Goal: Task Accomplishment & Management: Manage account settings

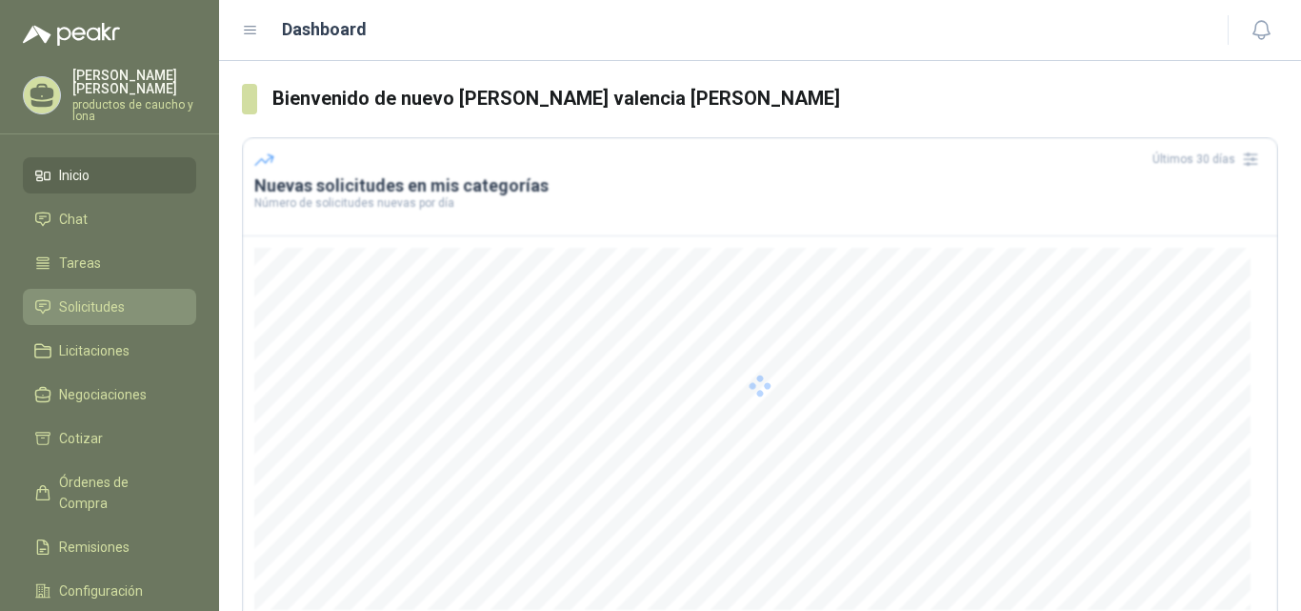
click at [72, 310] on span "Solicitudes" at bounding box center [92, 306] width 66 height 21
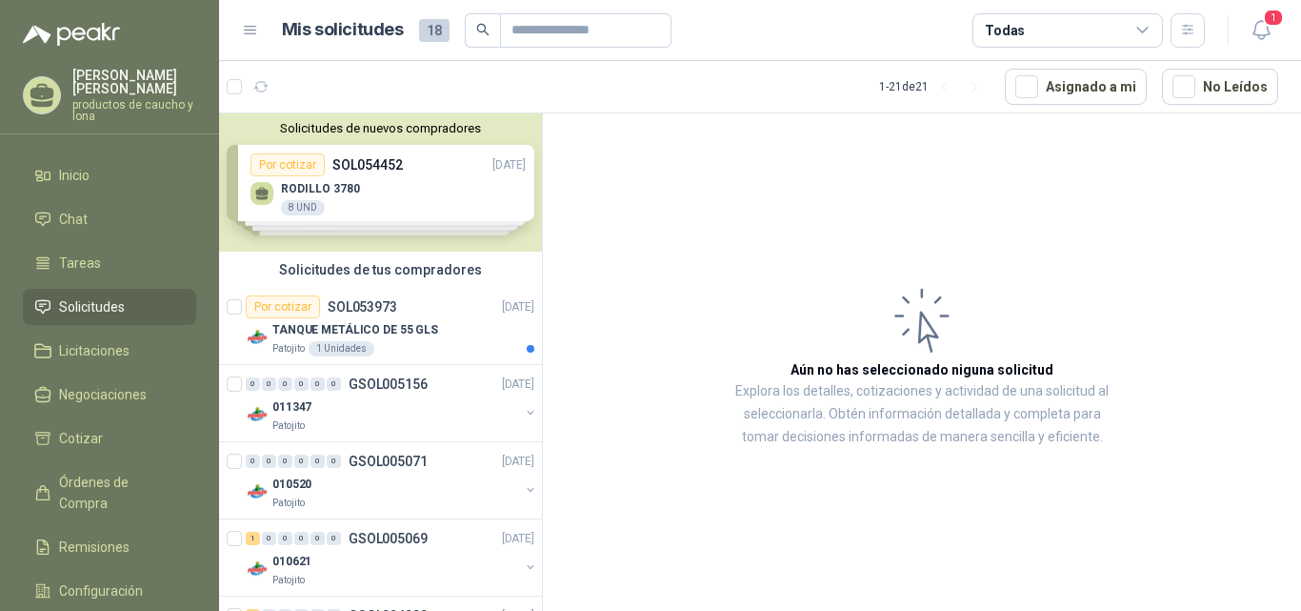
click at [398, 201] on div "Solicitudes de nuevos compradores Por cotizar SOL054452 [DATE] RODILLO 3780 8 U…" at bounding box center [380, 182] width 323 height 138
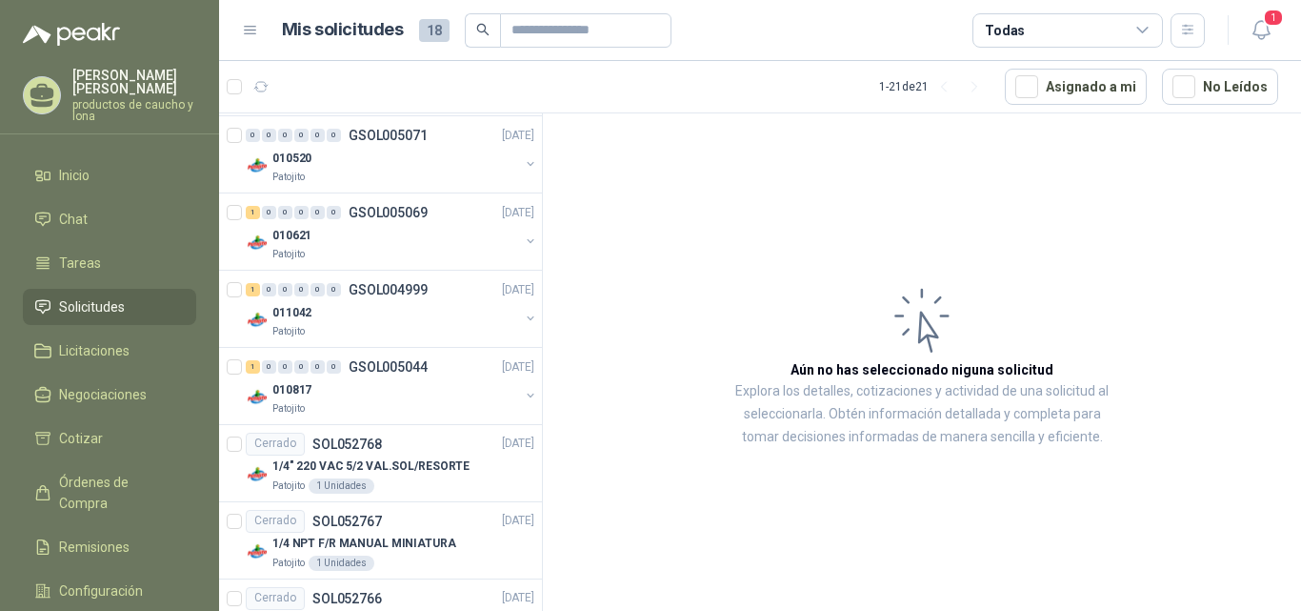
scroll to position [667, 0]
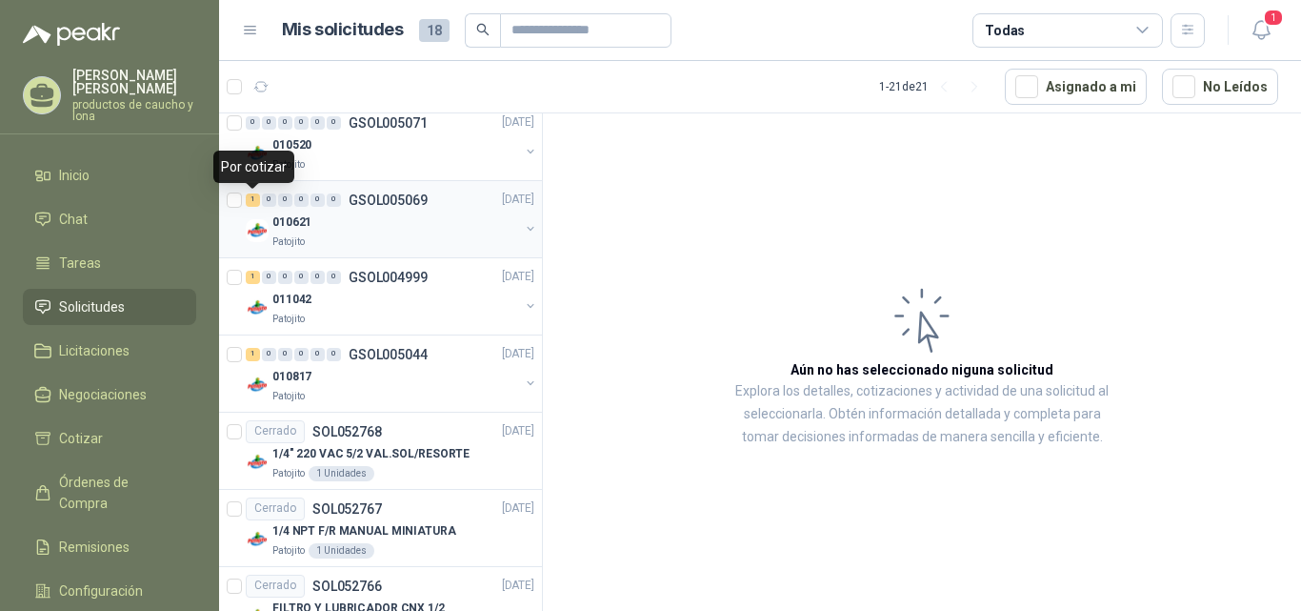
click at [254, 203] on div "1" at bounding box center [253, 199] width 14 height 13
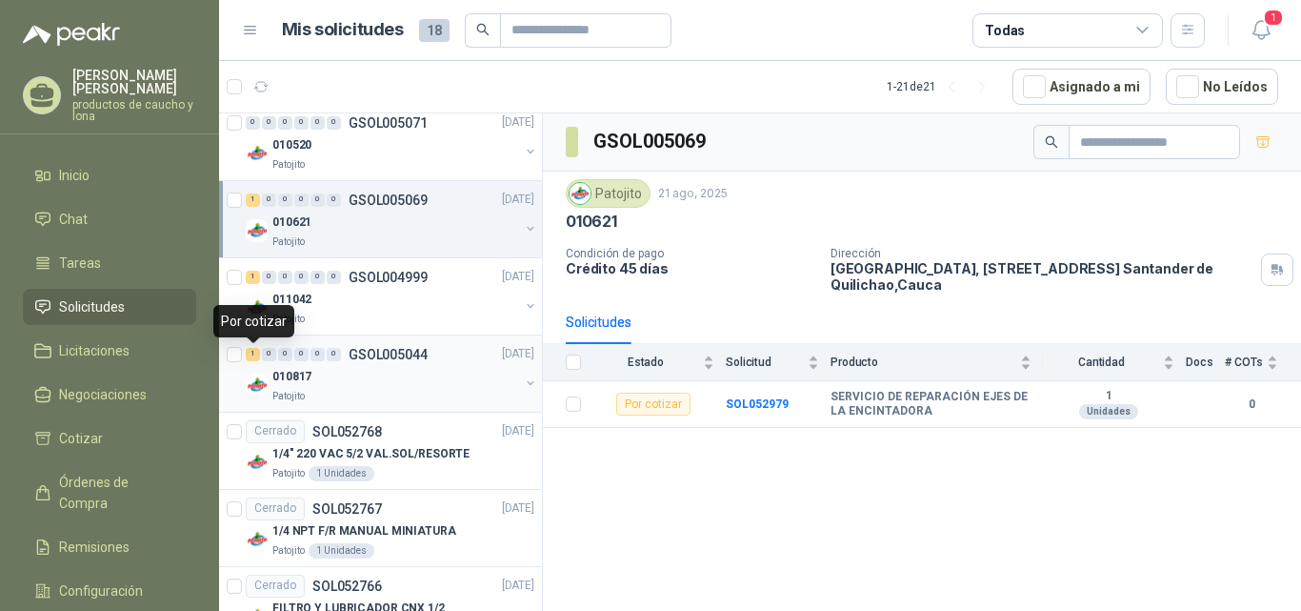
click at [252, 351] on div "1" at bounding box center [253, 354] width 14 height 13
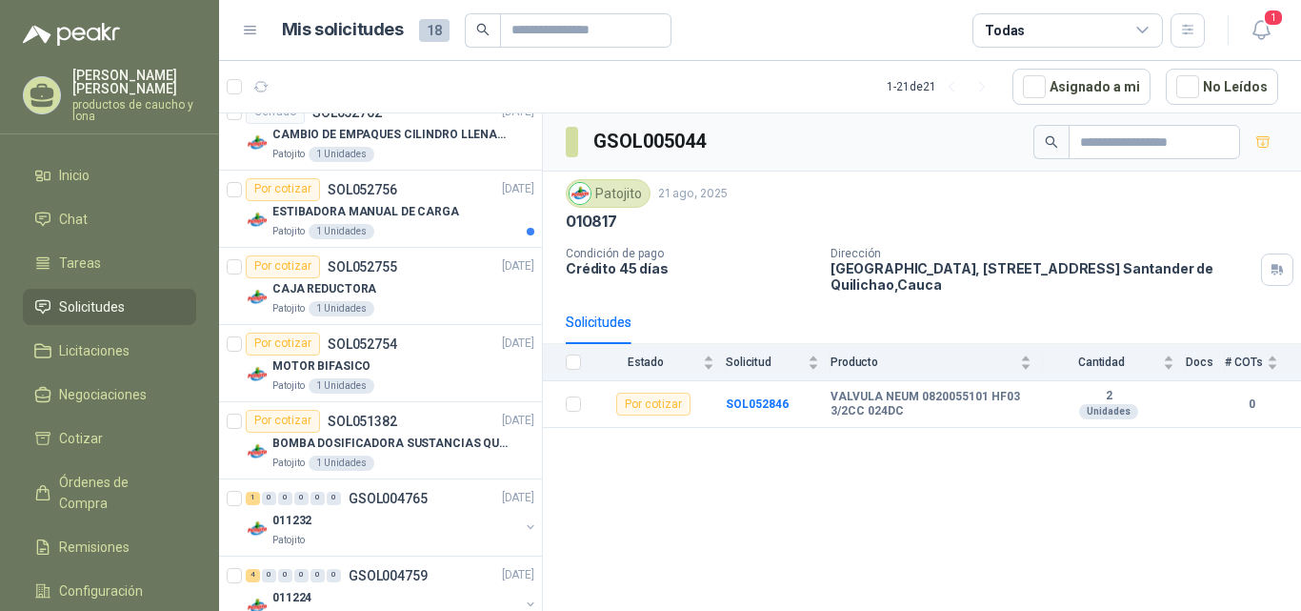
scroll to position [1333, 0]
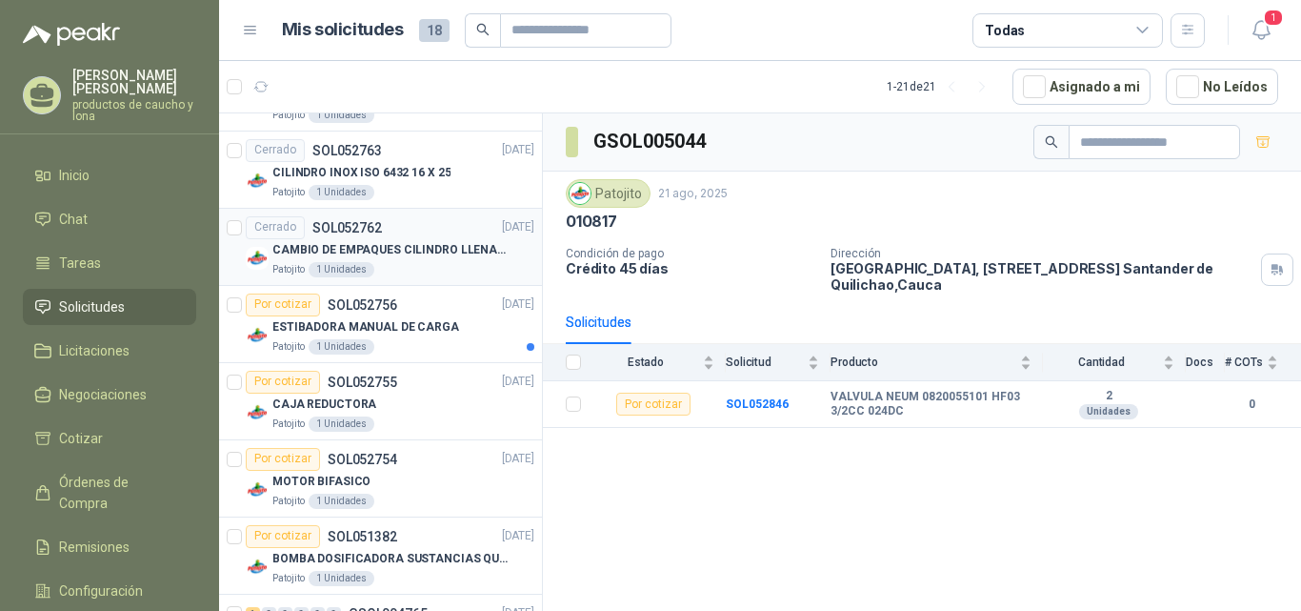
click at [340, 248] on p "CAMBIO DE EMPAQUES CILINDRO LLENADORA MANUALNUAL" at bounding box center [390, 250] width 237 height 18
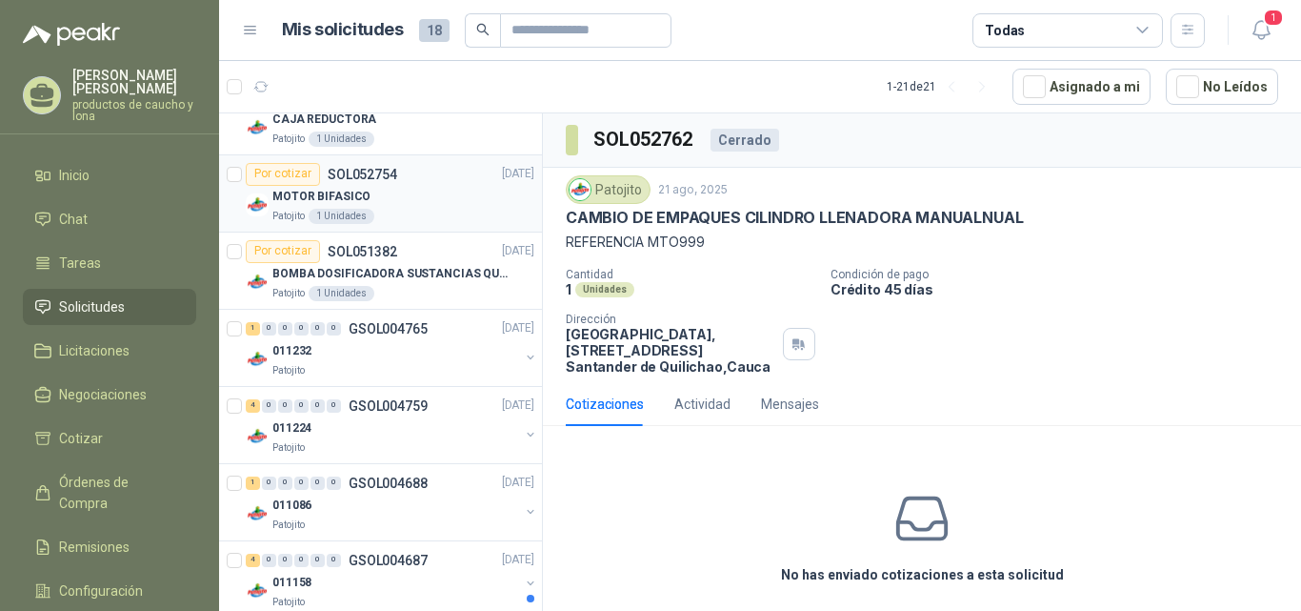
scroll to position [1619, 0]
click at [249, 327] on div "1" at bounding box center [253, 327] width 14 height 13
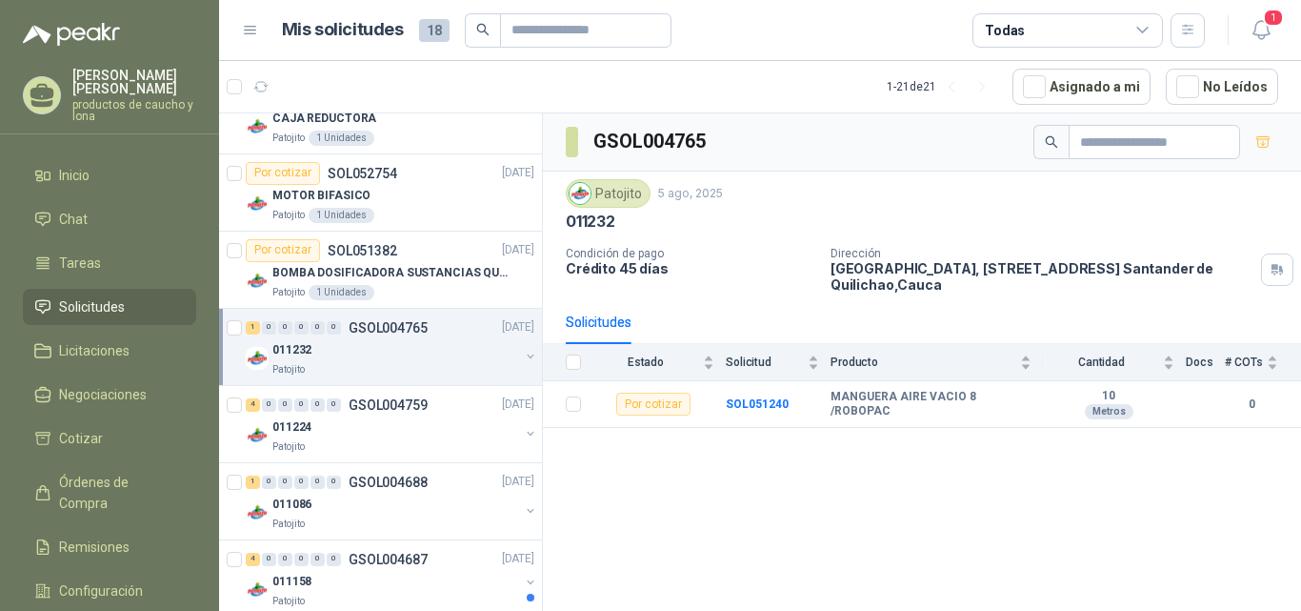
scroll to position [1647, 0]
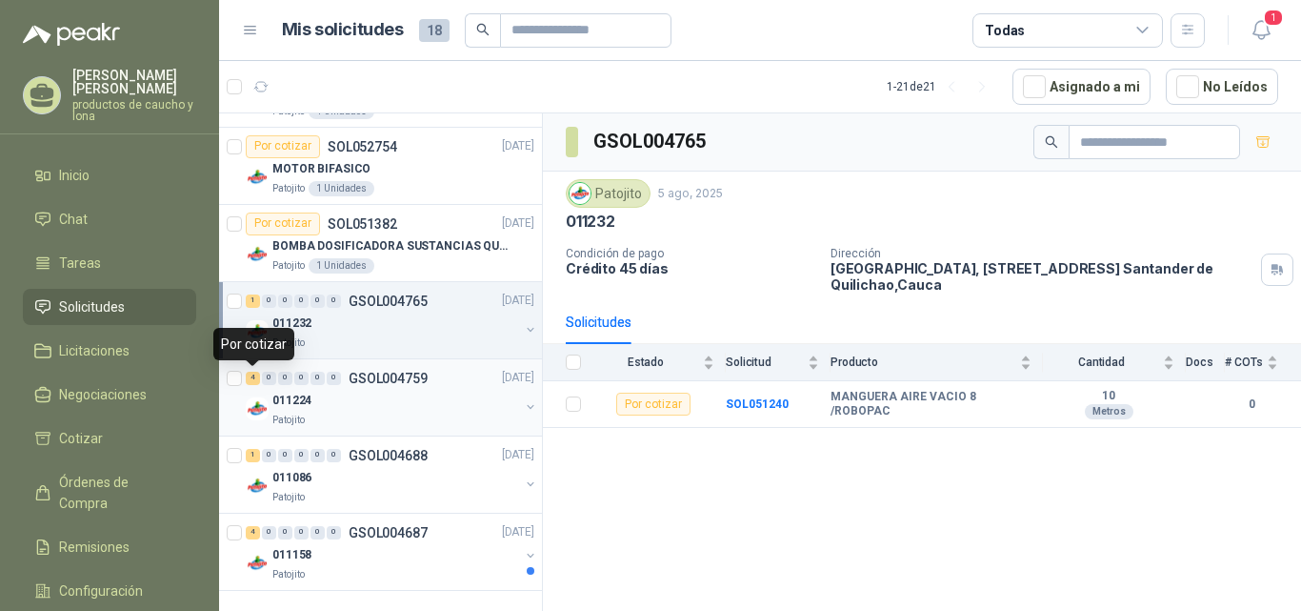
click at [248, 381] on div "4" at bounding box center [253, 377] width 14 height 13
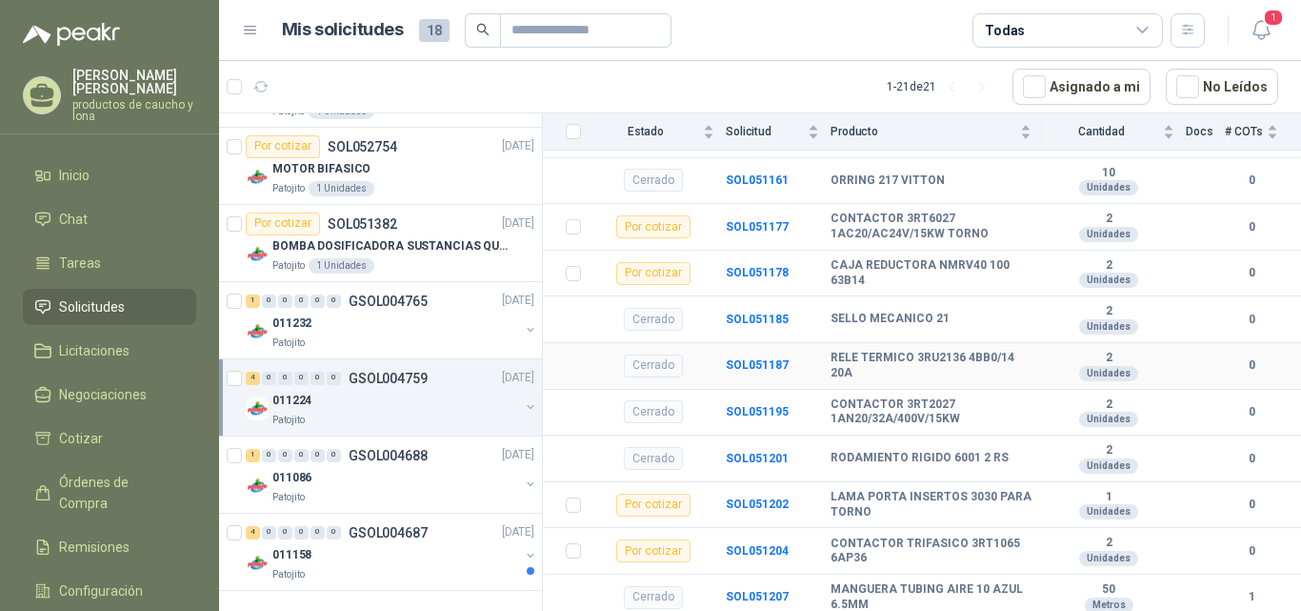
scroll to position [412, 0]
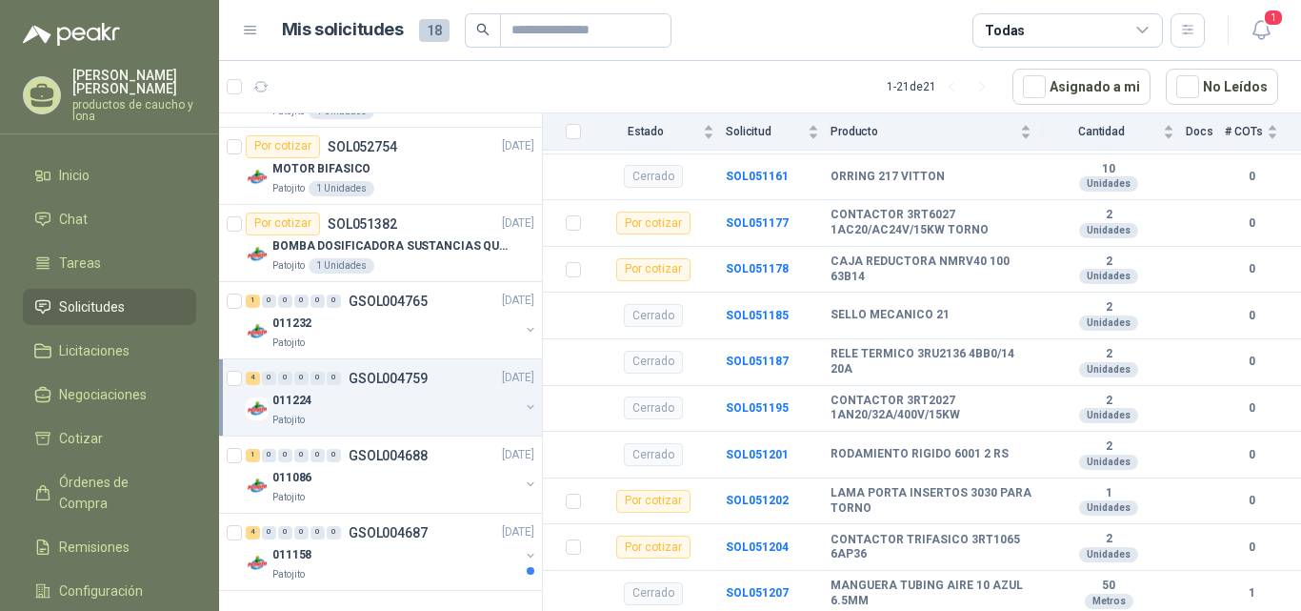
click at [251, 381] on div "4" at bounding box center [253, 377] width 14 height 13
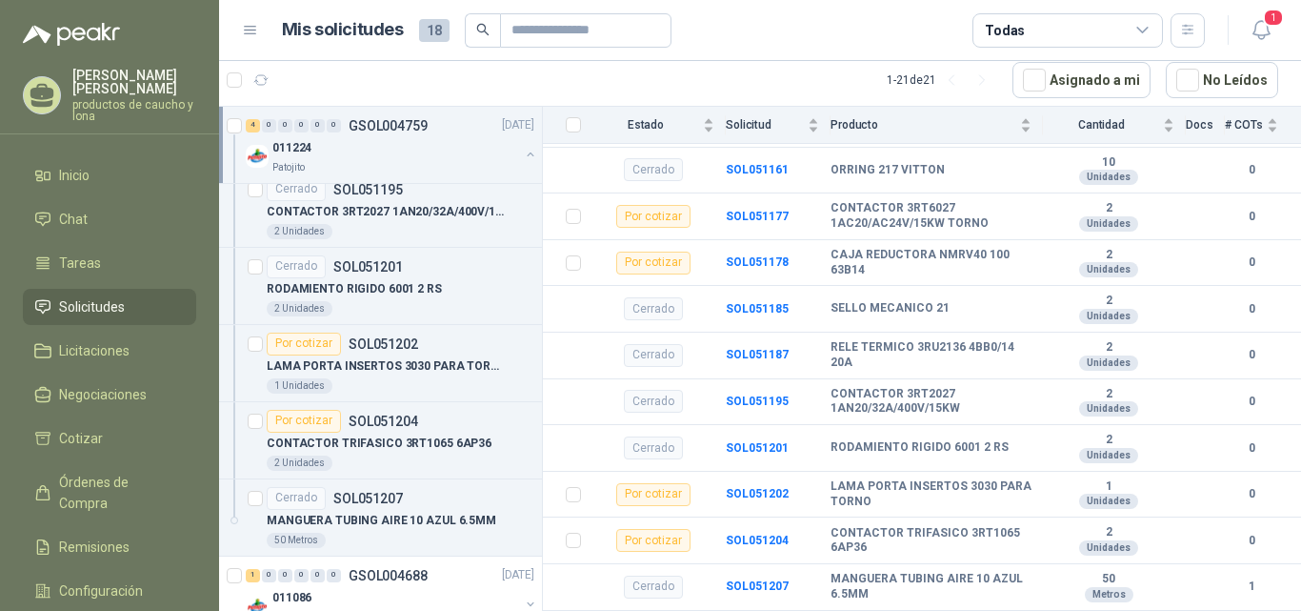
scroll to position [2727, 0]
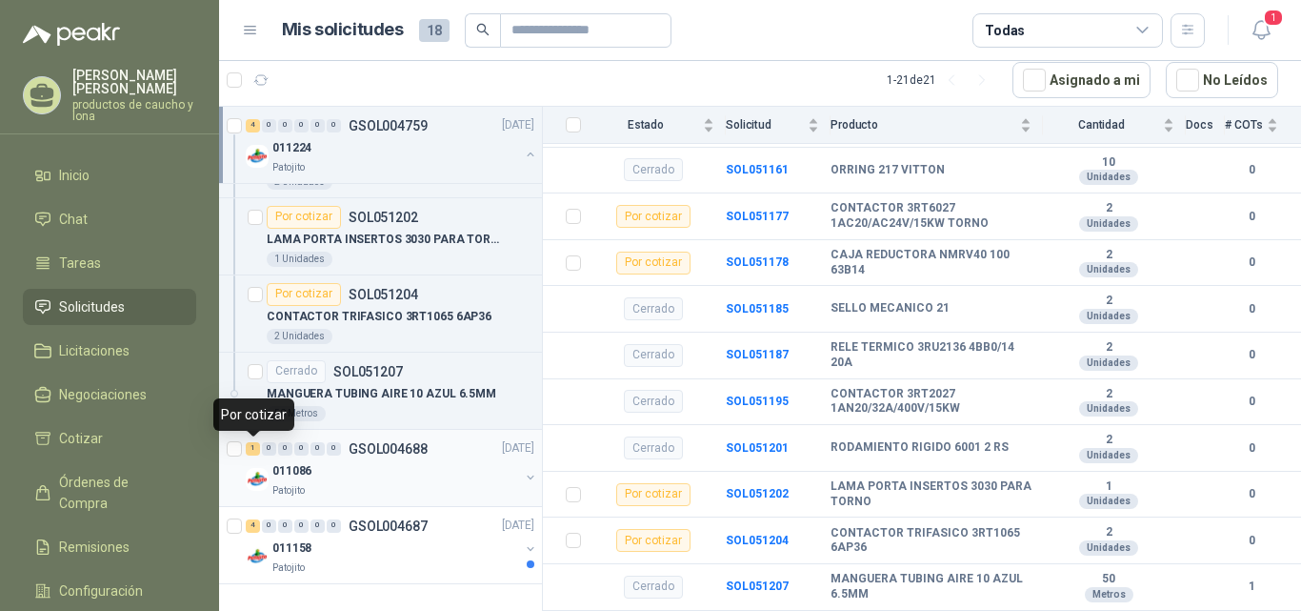
click at [251, 444] on div "1" at bounding box center [253, 448] width 14 height 13
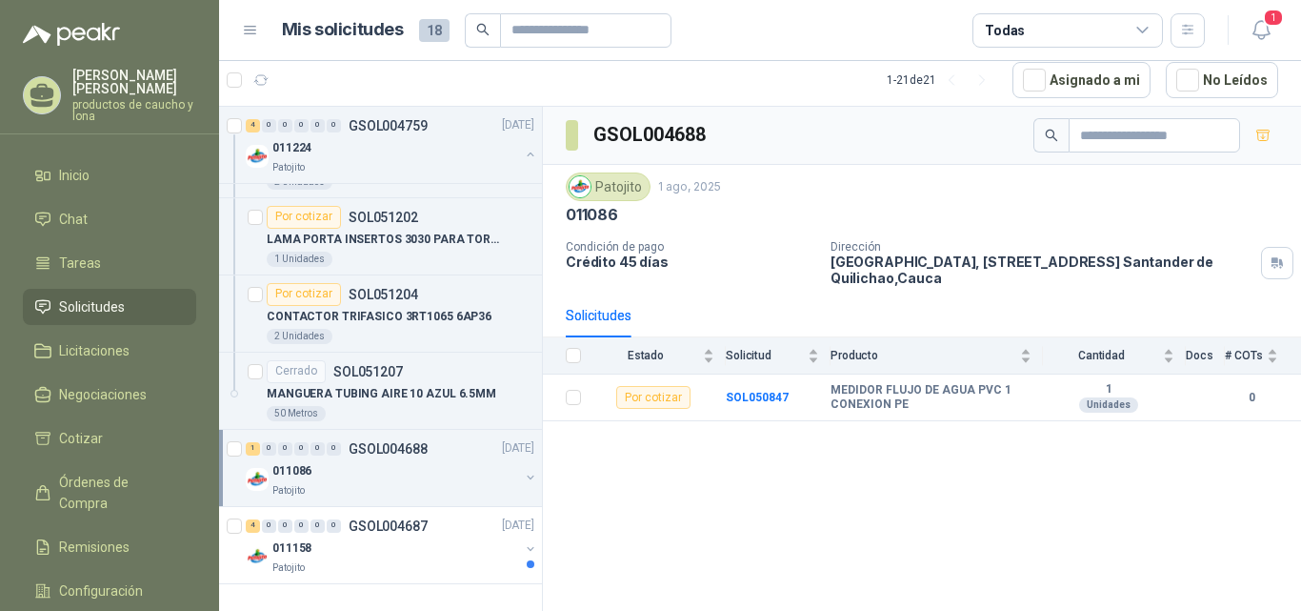
click at [247, 444] on div "1" at bounding box center [253, 448] width 14 height 13
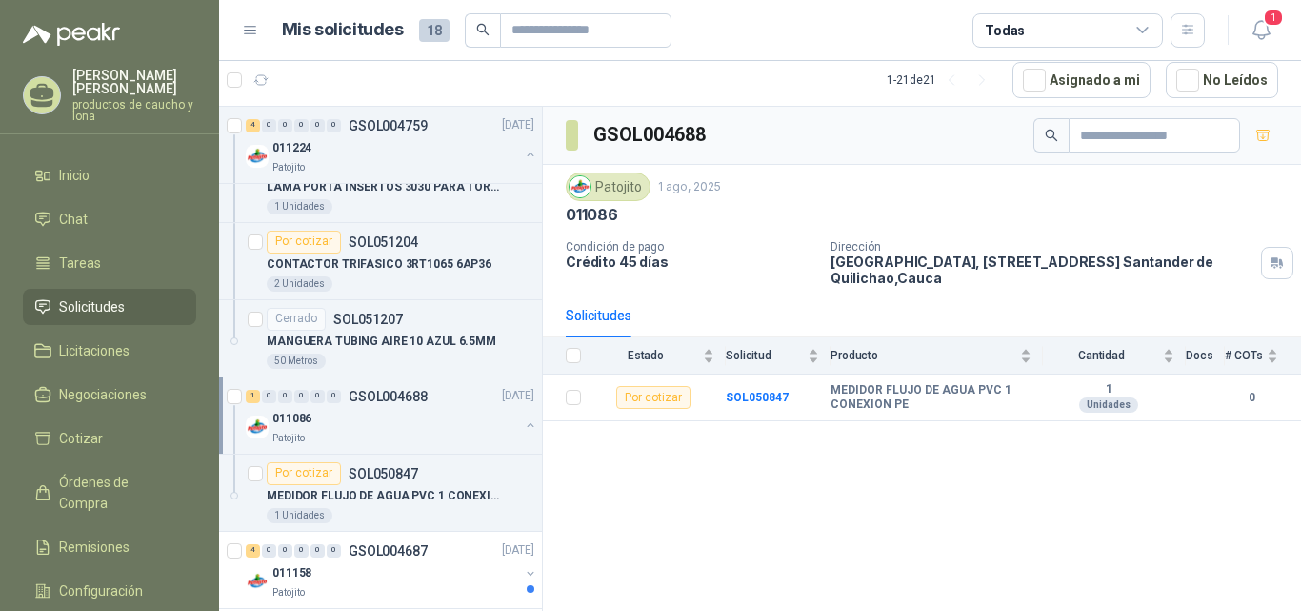
scroll to position [2804, 0]
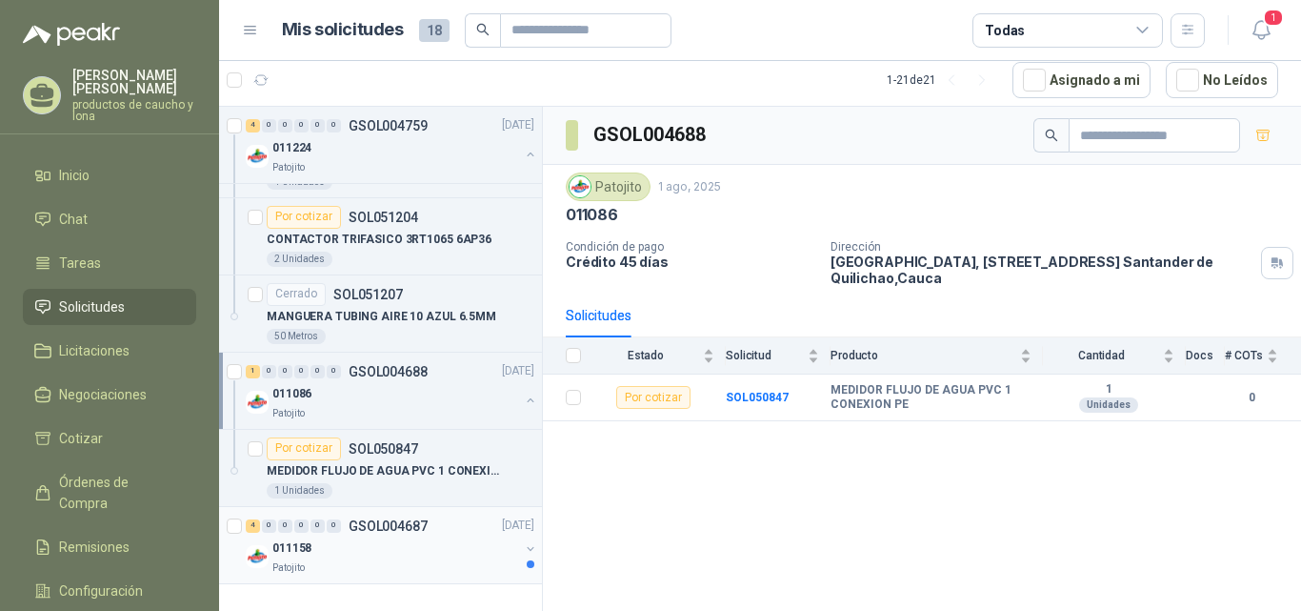
click at [255, 526] on div "4" at bounding box center [253, 525] width 14 height 13
